Goal: Task Accomplishment & Management: Use online tool/utility

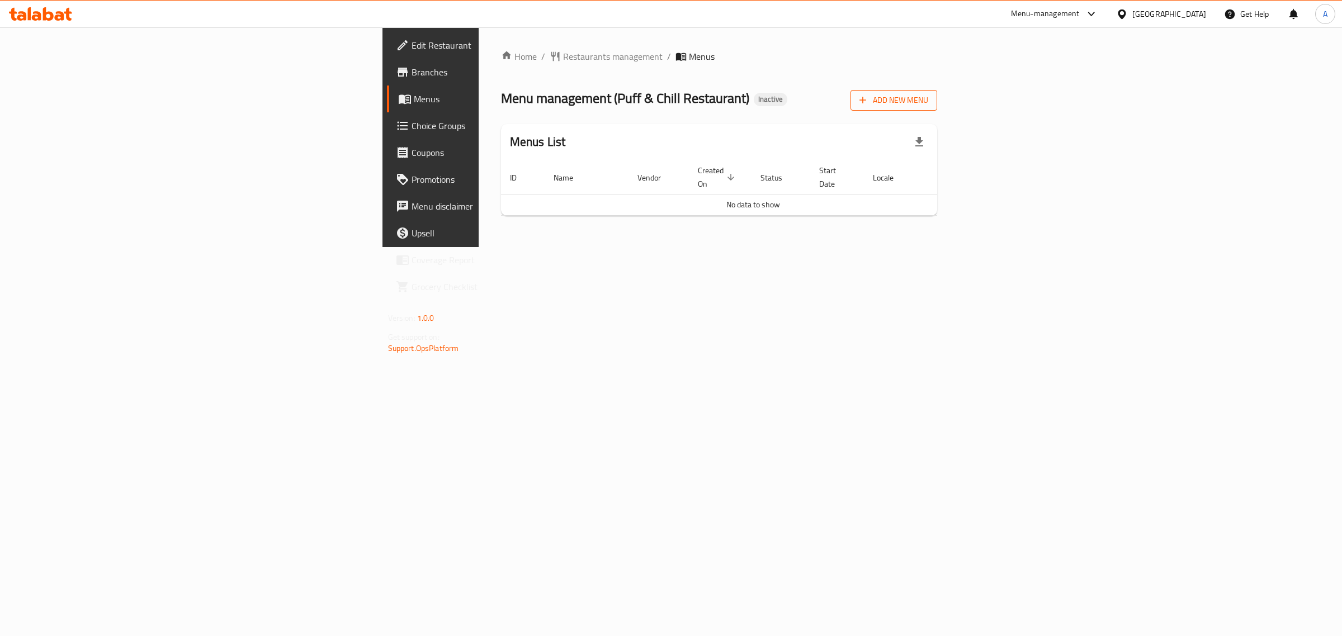
click at [928, 102] on span "Add New Menu" at bounding box center [893, 100] width 69 height 14
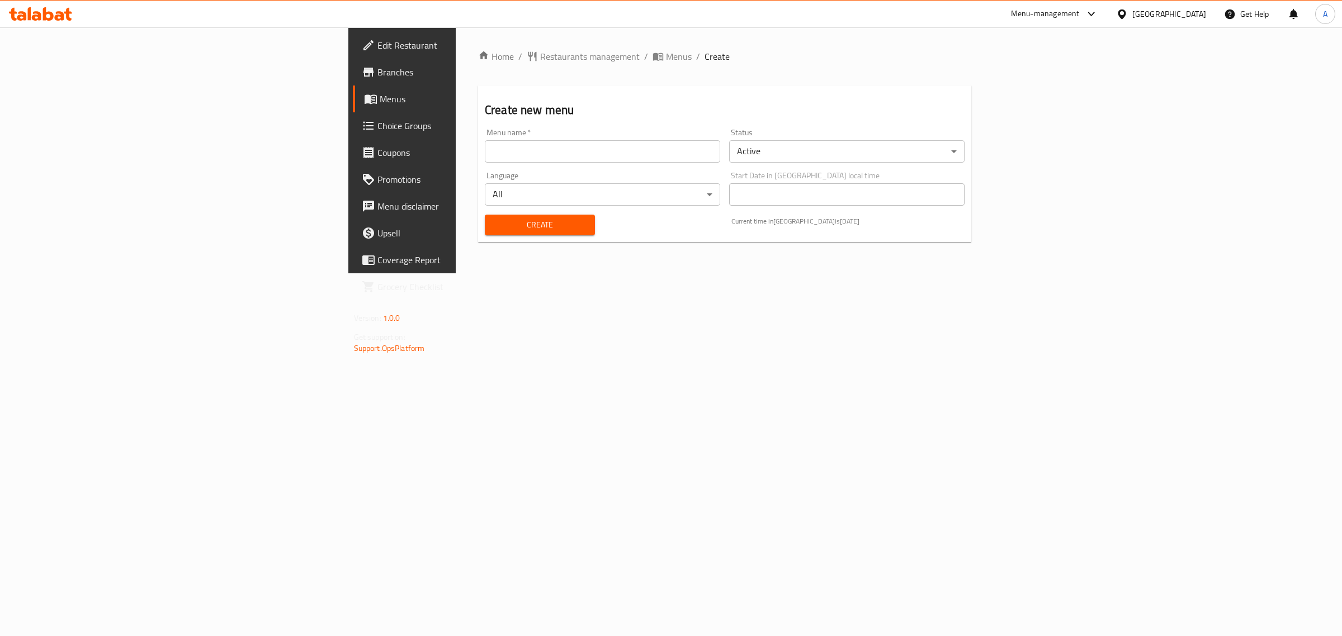
click at [618, 150] on input "text" at bounding box center [602, 151] width 235 height 22
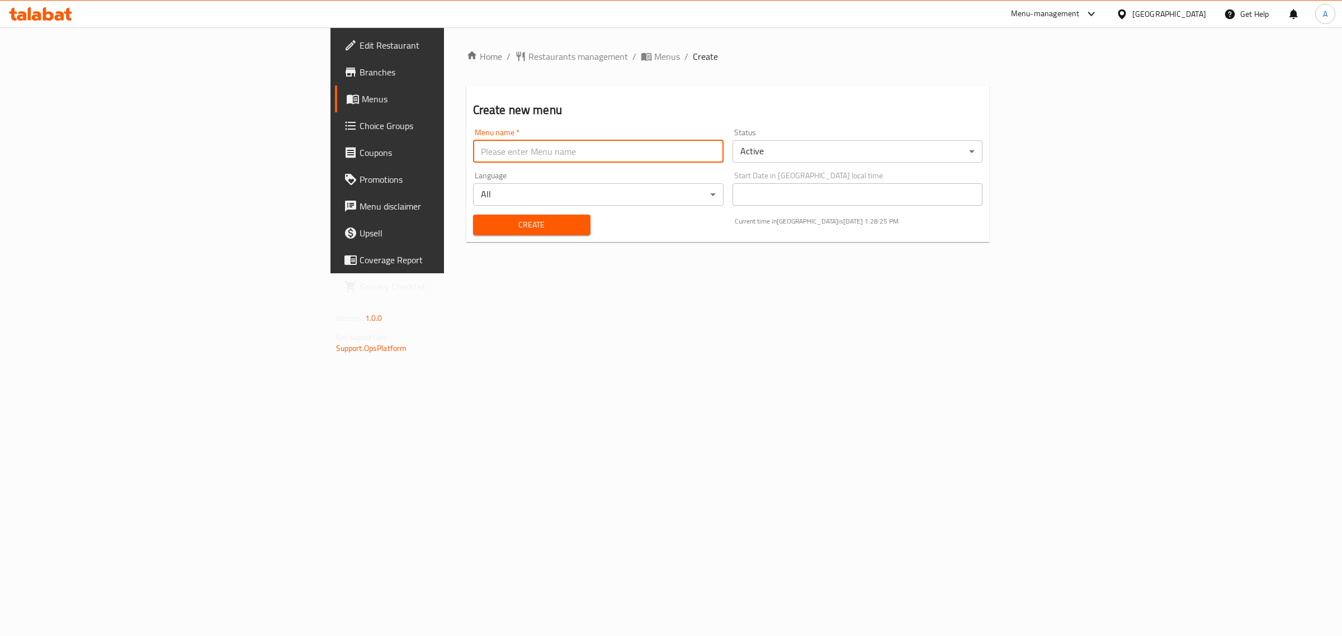
type input "1"
click at [482, 220] on span "Create" at bounding box center [532, 225] width 100 height 14
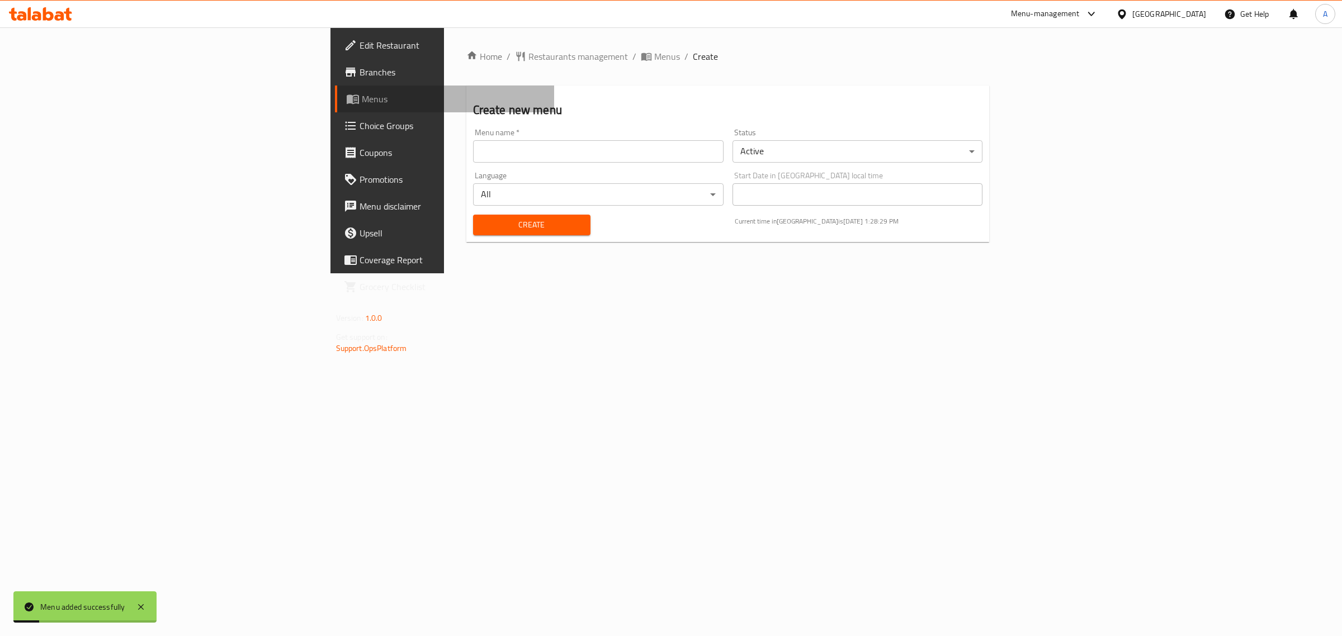
click at [335, 108] on link "Menus" at bounding box center [445, 99] width 220 height 27
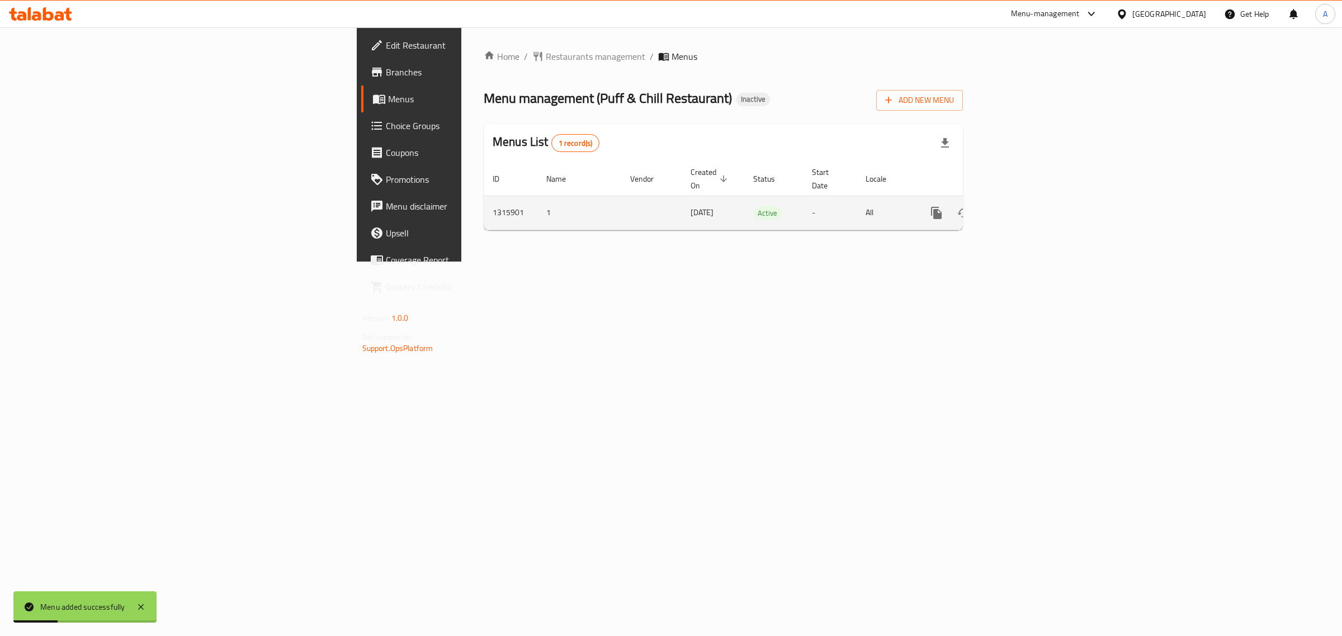
click at [1024, 206] on icon "enhanced table" at bounding box center [1016, 212] width 13 height 13
